Goal: Information Seeking & Learning: Find specific fact

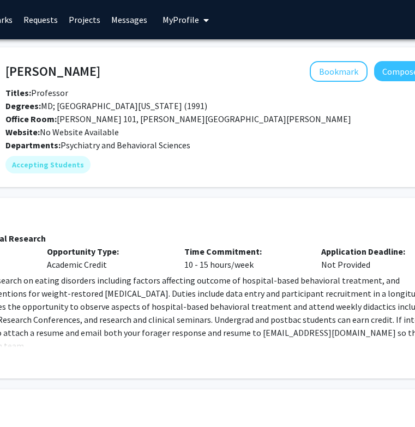
scroll to position [0, 151]
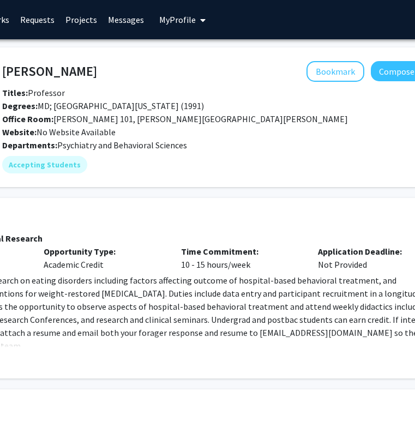
click at [59, 59] on fg-card "[PERSON_NAME] Bookmark Compose Request Titles: Professor Degrees: MD; [GEOGRAPH…" at bounding box center [177, 117] width 584 height 140
click at [59, 61] on fg-card "[PERSON_NAME] Bookmark Compose Request Titles: Professor Degrees: MD; [GEOGRAPH…" at bounding box center [177, 117] width 584 height 140
click at [62, 66] on h4 "[PERSON_NAME]" at bounding box center [49, 71] width 95 height 20
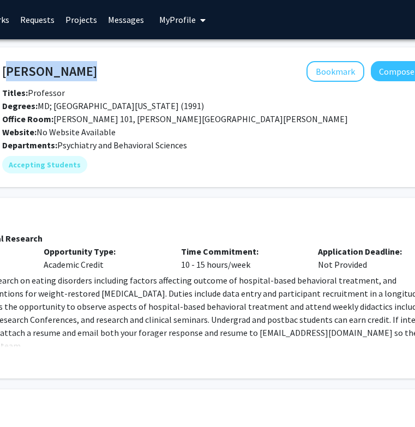
click at [62, 66] on h4 "[PERSON_NAME]" at bounding box center [49, 71] width 95 height 20
copy h4 "[PERSON_NAME]"
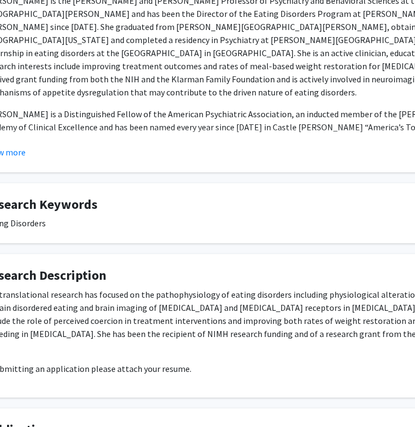
scroll to position [429, 0]
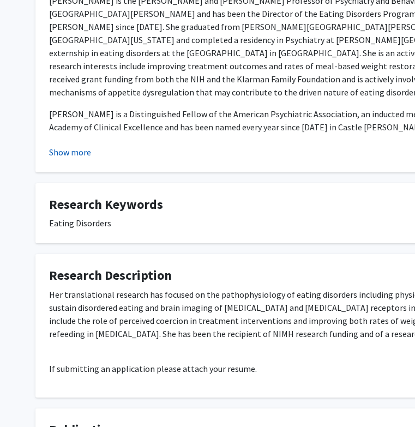
click at [87, 159] on button "Show more" at bounding box center [70, 152] width 42 height 13
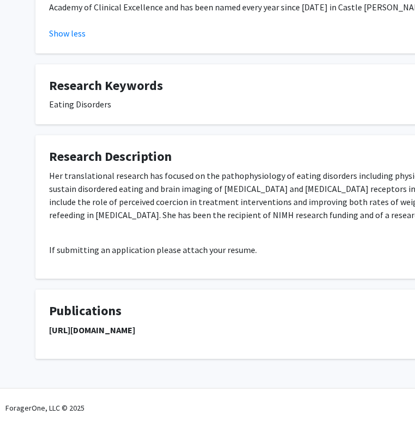
scroll to position [630, 0]
click at [101, 331] on strong "[URL][DOMAIN_NAME]" at bounding box center [92, 330] width 86 height 11
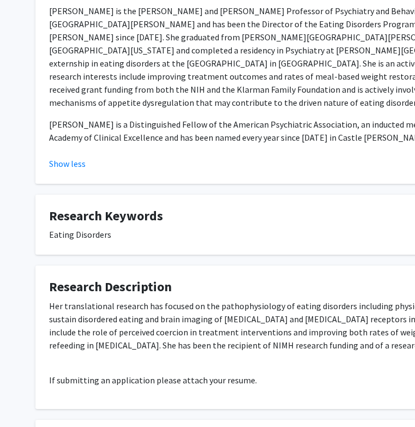
scroll to position [0, 0]
